Goal: Navigation & Orientation: Find specific page/section

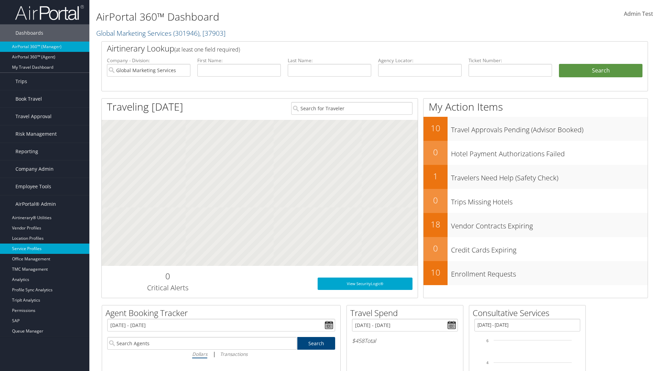
click at [45, 249] on link "Service Profiles" at bounding box center [44, 249] width 89 height 10
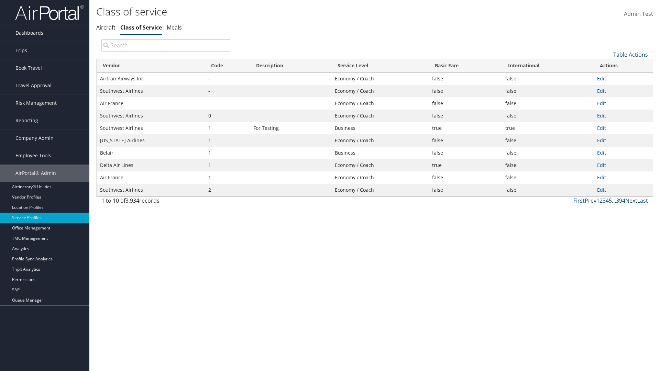
click at [227, 66] on th "Code" at bounding box center [227, 65] width 45 height 13
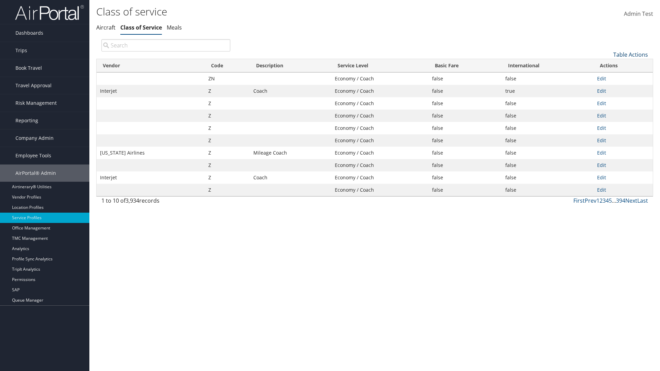
click at [227, 66] on th "Code" at bounding box center [227, 65] width 45 height 13
click at [630, 54] on link "Table Actions" at bounding box center [630, 55] width 35 height 8
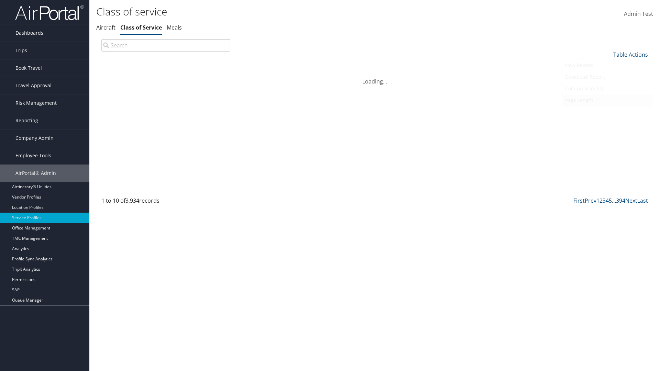
click at [607, 100] on link "Page Length" at bounding box center [607, 100] width 90 height 12
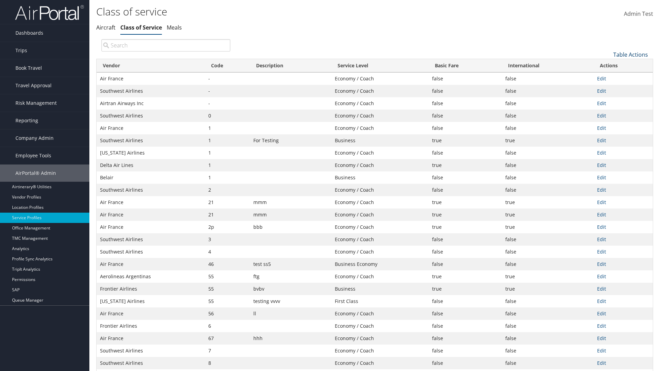
click at [630, 54] on link "Table Actions" at bounding box center [630, 55] width 35 height 8
click at [607, 100] on link "Page Length" at bounding box center [607, 100] width 90 height 12
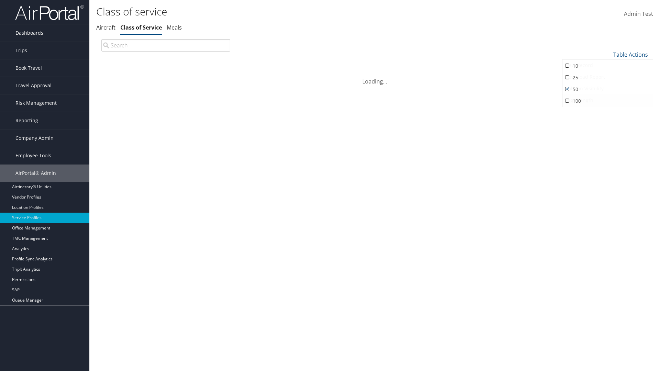
scroll to position [23, 0]
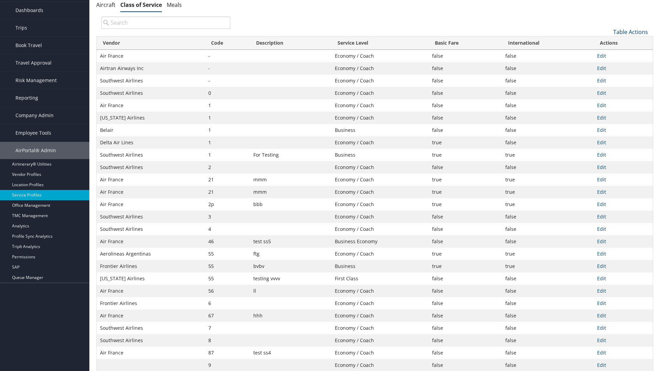
click at [630, 36] on link "Table Actions" at bounding box center [630, 32] width 35 height 8
